Goal: Information Seeking & Learning: Check status

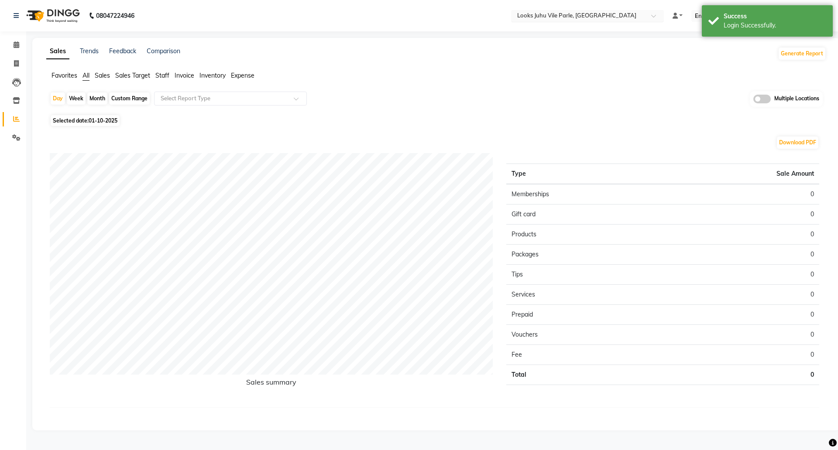
click at [566, 13] on input "text" at bounding box center [579, 16] width 127 height 9
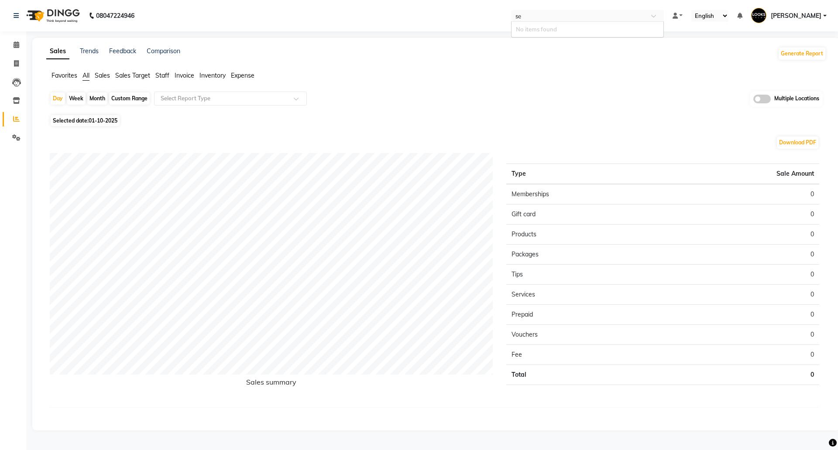
type input "s"
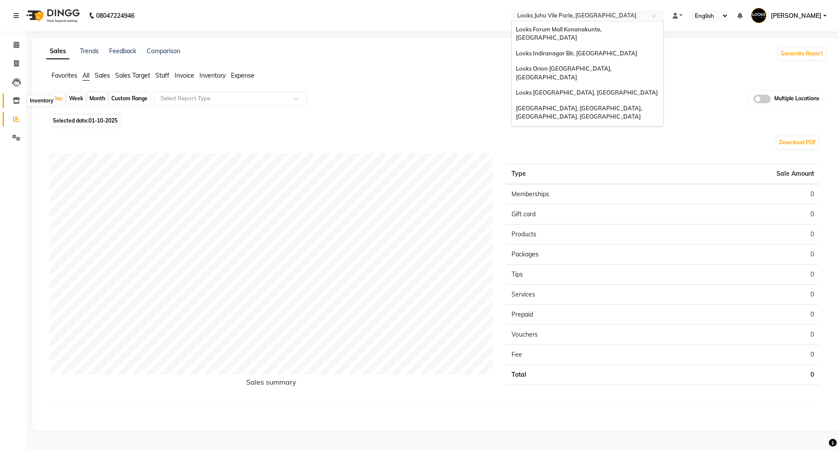
click at [20, 102] on icon at bounding box center [16, 100] width 7 height 7
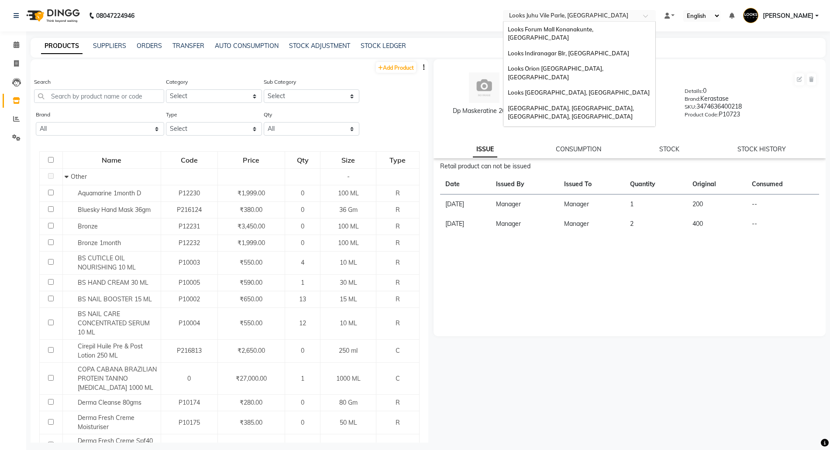
click at [557, 17] on input "text" at bounding box center [570, 16] width 127 height 9
click at [564, 419] on div "Dp Maskeratine 200ml Price: ₹3,850.00 Stock: 7 Stock Value: ₹26,950.00 Low Quan…" at bounding box center [627, 251] width 398 height 384
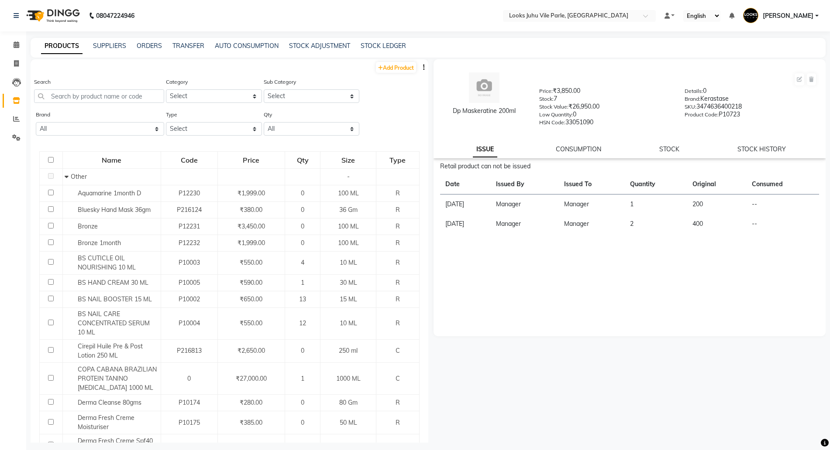
click at [392, 38] on div "PRODUCTS SUPPLIERS ORDERS TRANSFER AUTO CONSUMPTION STOCK ADJUSTMENT STOCK LEDG…" at bounding box center [428, 48] width 795 height 20
click at [386, 42] on link "STOCK LEDGER" at bounding box center [383, 46] width 45 height 8
select select "all"
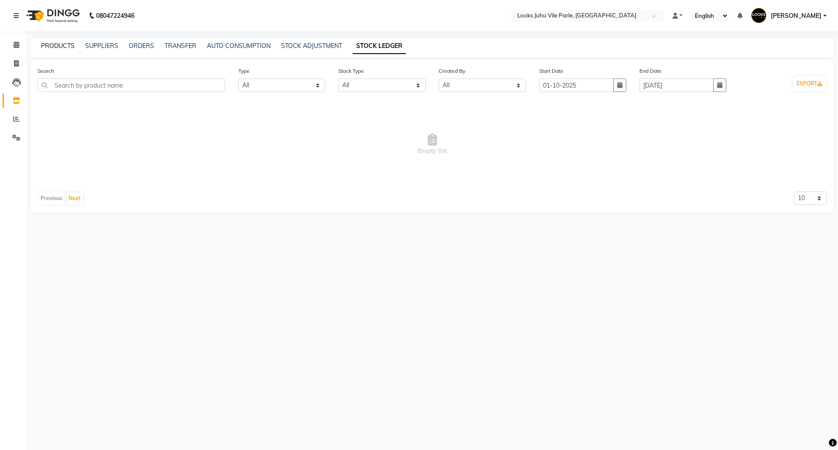
click at [47, 45] on link "PRODUCTS" at bounding box center [58, 46] width 34 height 8
